Goal: Information Seeking & Learning: Learn about a topic

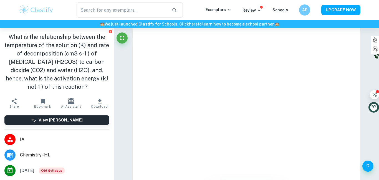
scroll to position [3747, 0]
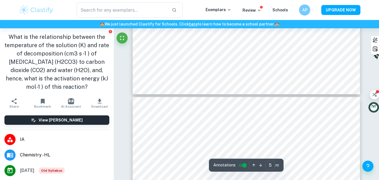
type input "6"
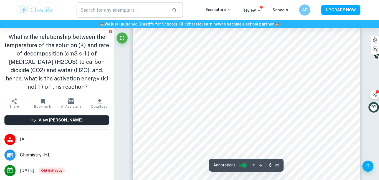
scroll to position [1705, 0]
